Goal: Task Accomplishment & Management: Manage account settings

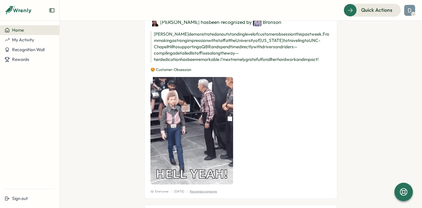
scroll to position [1279, 0]
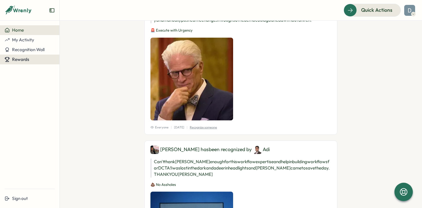
click at [30, 57] on div "Rewards" at bounding box center [30, 59] width 50 height 5
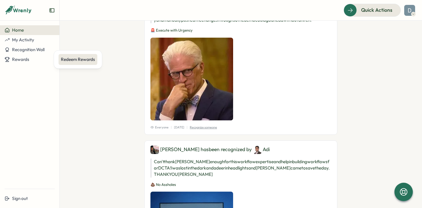
click at [74, 58] on div "Redeem Rewards" at bounding box center [78, 59] width 34 height 6
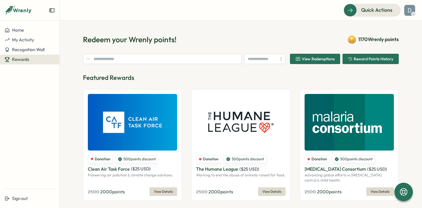
type input "********"
click at [410, 12] on img at bounding box center [409, 10] width 11 height 11
click at [22, 52] on span "Recognition Wall" at bounding box center [28, 49] width 32 height 5
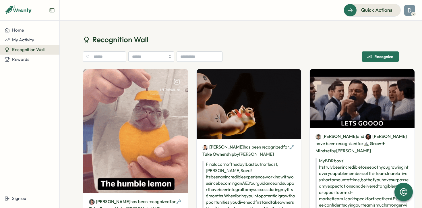
drag, startPoint x: 23, startPoint y: 57, endPoint x: 54, endPoint y: 89, distance: 44.4
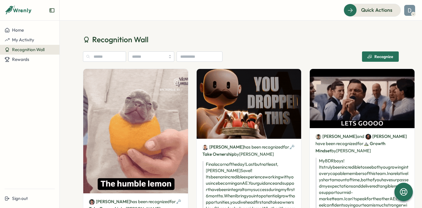
click at [53, 86] on div "Home My Activity Recognition Wall Rewards" at bounding box center [29, 104] width 59 height 159
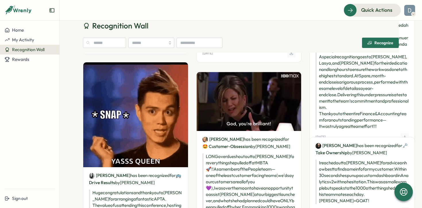
scroll to position [1308, 0]
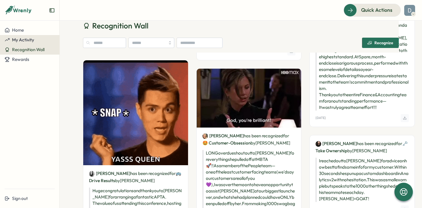
click at [41, 37] on button "My Activity" at bounding box center [29, 40] width 59 height 10
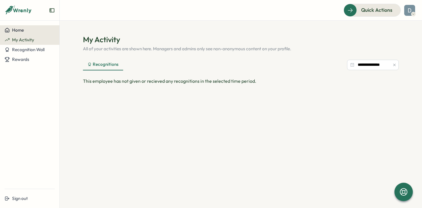
click at [38, 31] on div "Home" at bounding box center [30, 30] width 50 height 5
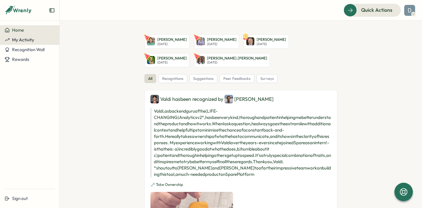
click at [37, 38] on div "My Activity" at bounding box center [30, 39] width 50 height 5
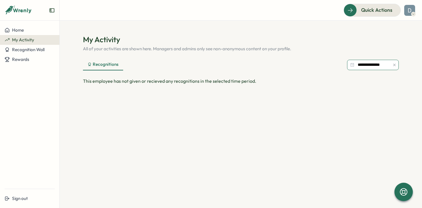
click at [366, 62] on input "**********" at bounding box center [373, 65] width 52 height 10
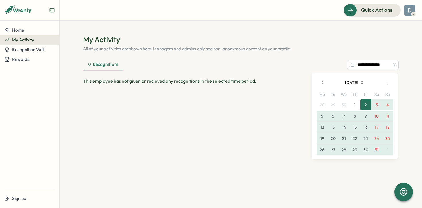
click at [317, 80] on button "button" at bounding box center [321, 82] width 11 height 11
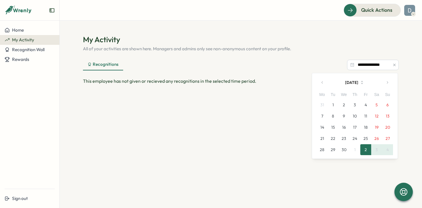
click at [387, 79] on button "button" at bounding box center [386, 82] width 11 height 11
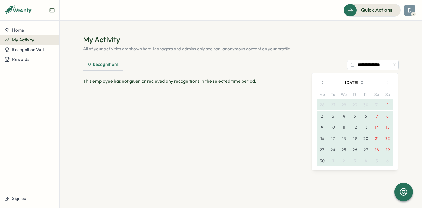
click at [387, 79] on button "button" at bounding box center [386, 82] width 11 height 11
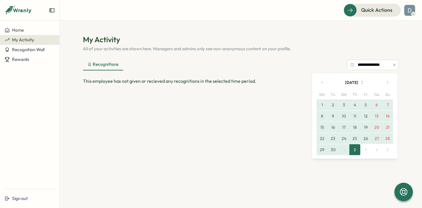
click at [323, 106] on button "1" at bounding box center [321, 104] width 11 height 11
click at [336, 151] on button "30" at bounding box center [332, 149] width 11 height 11
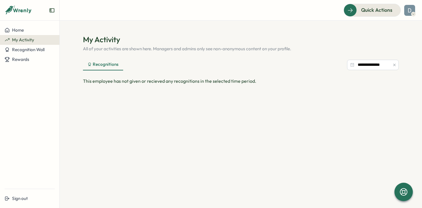
click at [16, 9] on icon at bounding box center [22, 10] width 19 height 5
click at [5, 9] on icon at bounding box center [19, 10] width 28 height 10
drag, startPoint x: 9, startPoint y: 9, endPoint x: 61, endPoint y: 21, distance: 53.7
click at [9, 9] on icon at bounding box center [8, 9] width 7 height 5
click at [52, 13] on div at bounding box center [29, 13] width 59 height 16
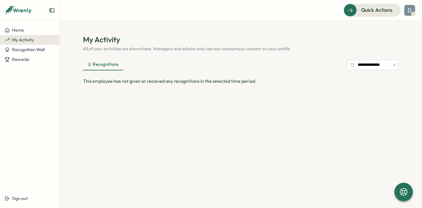
click at [52, 10] on icon "Expand sidebar" at bounding box center [52, 10] width 6 height 6
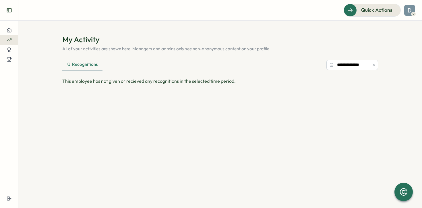
click at [5, 5] on button "Expand sidebar" at bounding box center [8, 10] width 11 height 11
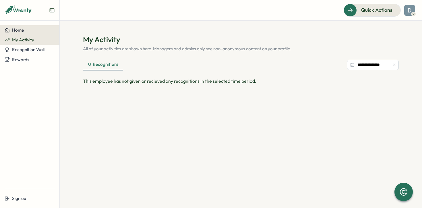
click at [26, 33] on button "Home" at bounding box center [29, 30] width 59 height 10
